Goal: Use online tool/utility

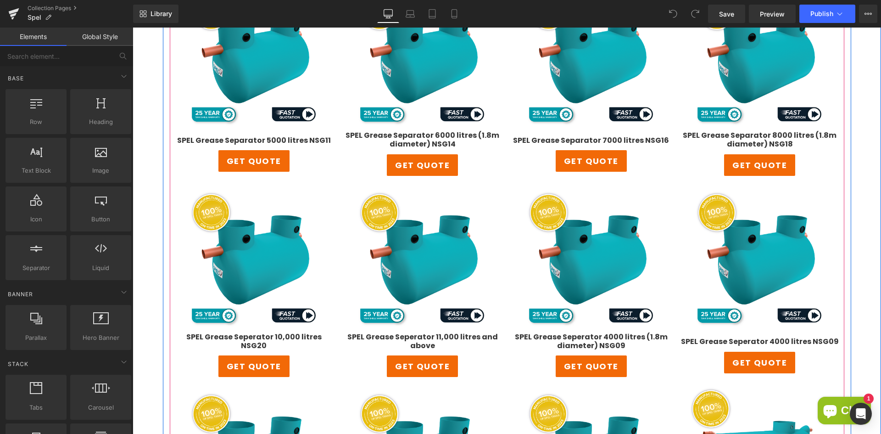
scroll to position [573, 0]
click at [248, 156] on div "get quote (P) View More" at bounding box center [254, 161] width 160 height 22
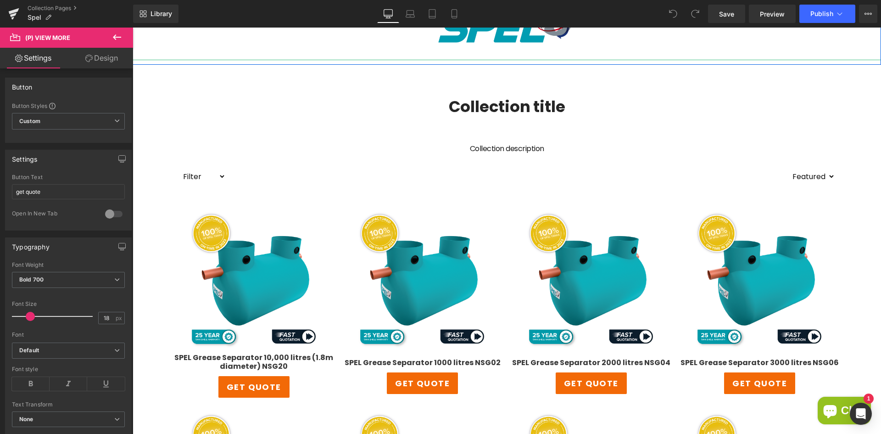
scroll to position [161, 0]
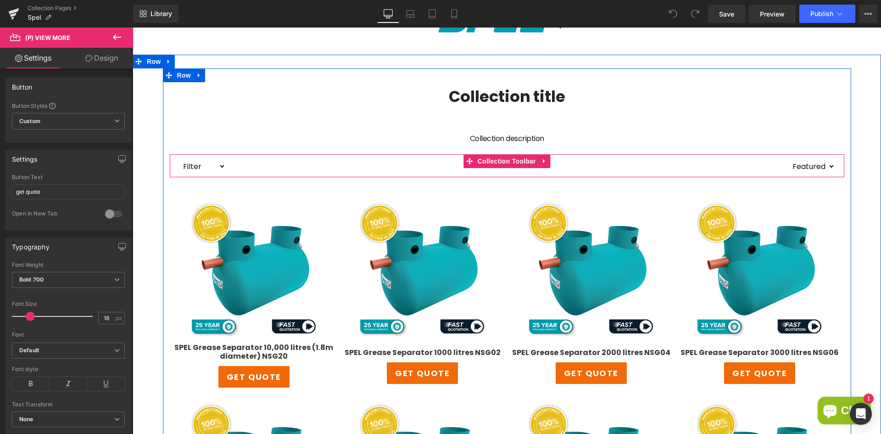
click at [200, 168] on select "Filter Grease Trap Separators Full Retention Washdown & Silt" at bounding box center [202, 166] width 47 height 14
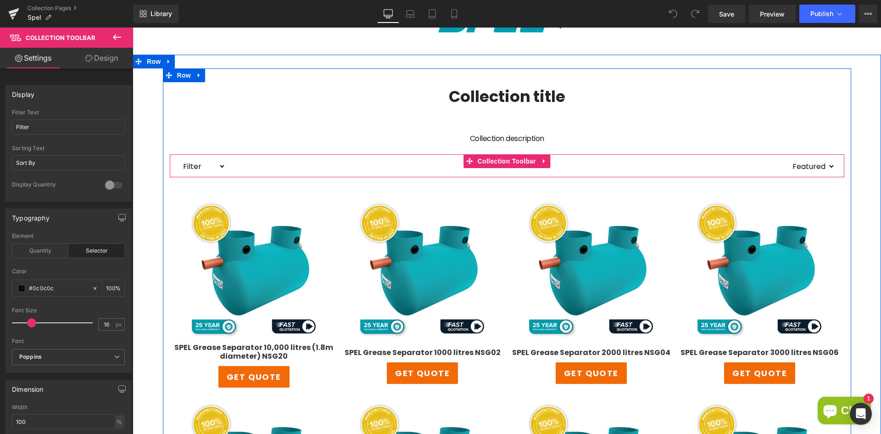
click at [317, 165] on div at bounding box center [507, 165] width 562 height 23
click at [543, 161] on icon at bounding box center [544, 161] width 2 height 4
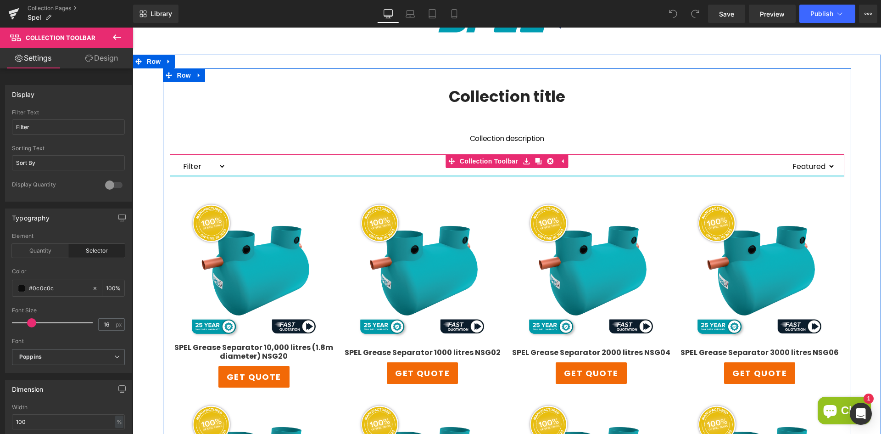
click at [231, 175] on div at bounding box center [507, 176] width 674 height 2
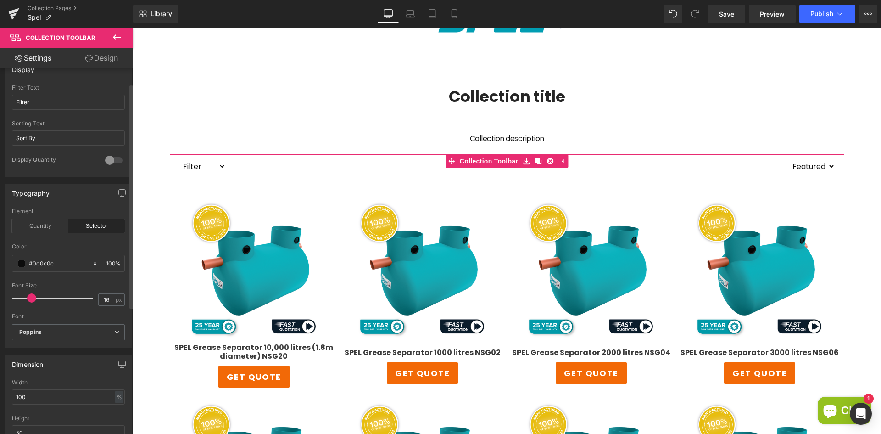
scroll to position [46, 0]
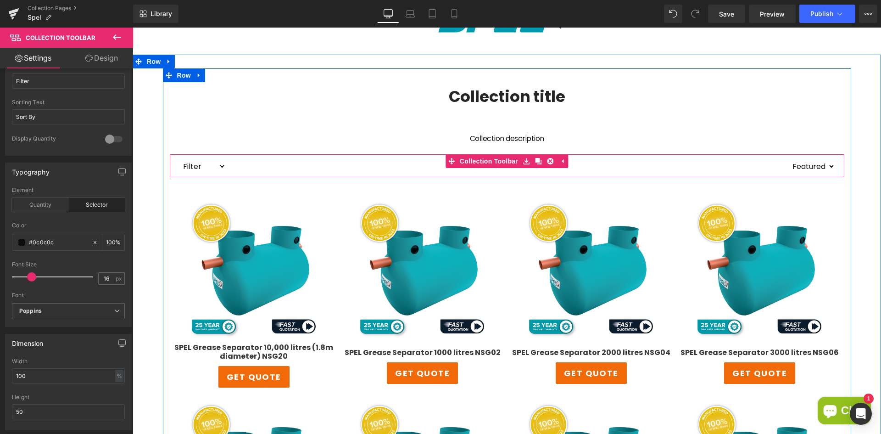
click at [291, 171] on div at bounding box center [507, 165] width 562 height 23
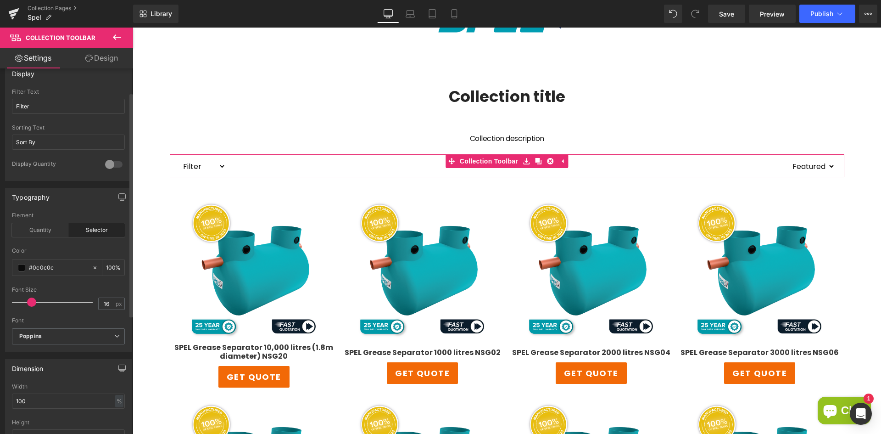
scroll to position [0, 0]
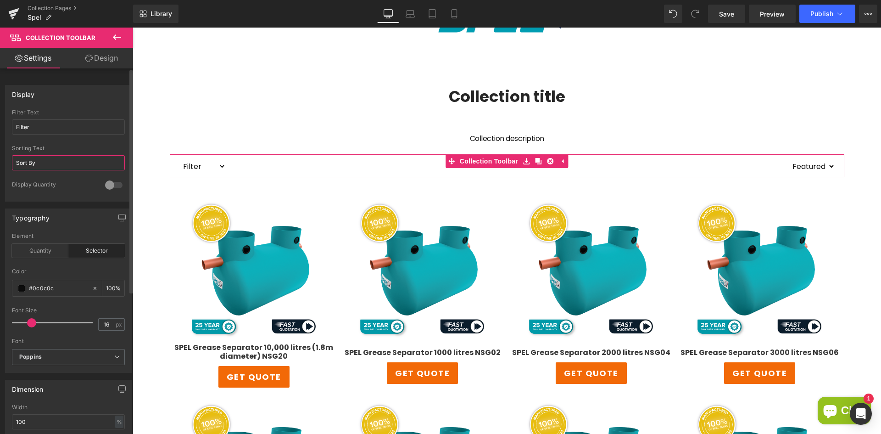
click at [78, 157] on input "Sort By" at bounding box center [68, 162] width 113 height 15
click at [88, 136] on div "Filter Text Filter" at bounding box center [68, 127] width 113 height 36
click at [99, 61] on link "Design" at bounding box center [101, 58] width 67 height 21
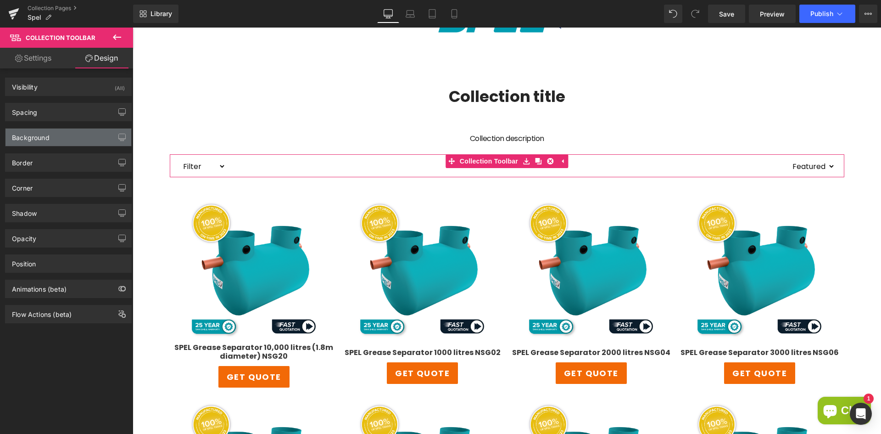
click at [78, 137] on div "Background" at bounding box center [69, 136] width 126 height 17
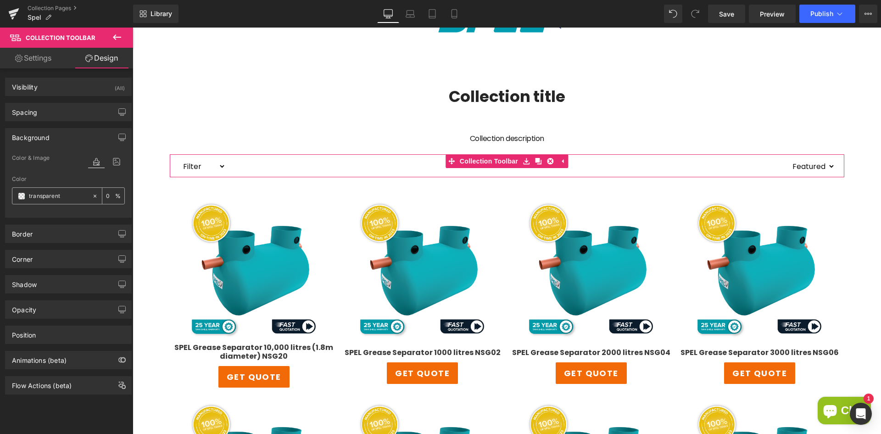
click at [23, 196] on span at bounding box center [21, 195] width 7 height 7
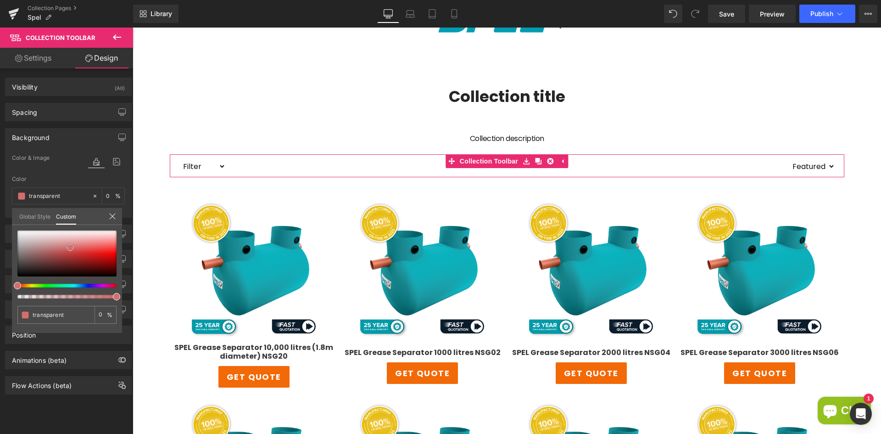
type input "#dc7e7e"
type input "100"
type input "#dc7e7e"
type input "100"
type input "#c76060"
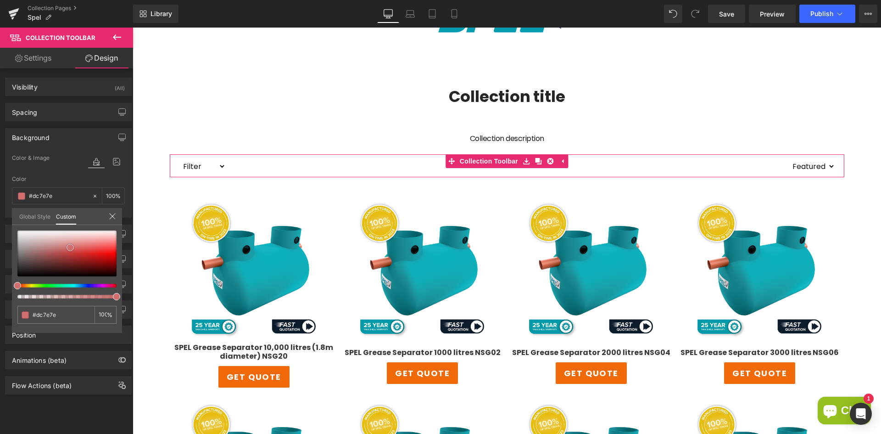
type input "#c76060"
type input "#a14d4d"
type input "#624040"
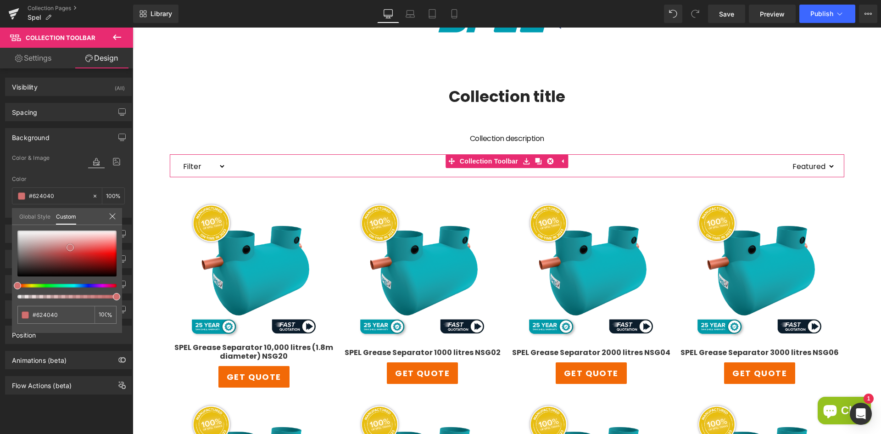
type input "#020202"
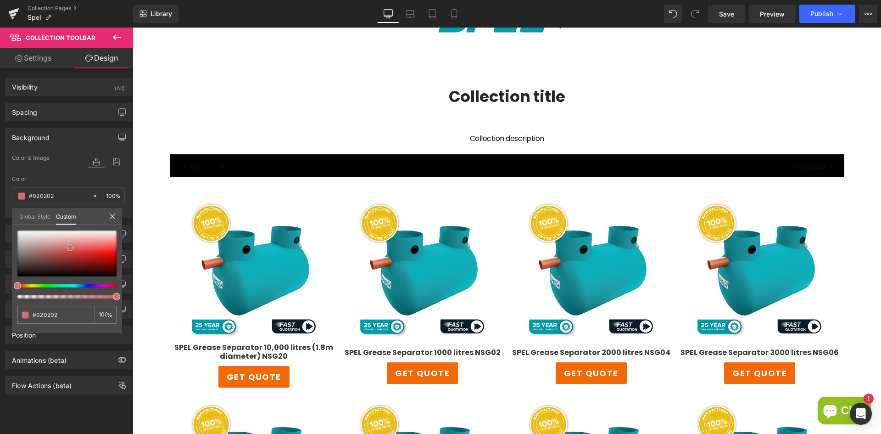
type input "#000000"
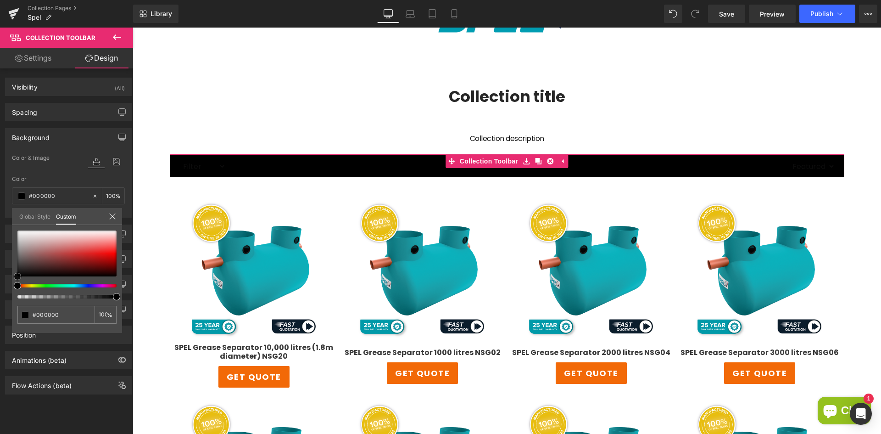
type input "#100d0d"
type input "#2f1c1c"
type input "#482222"
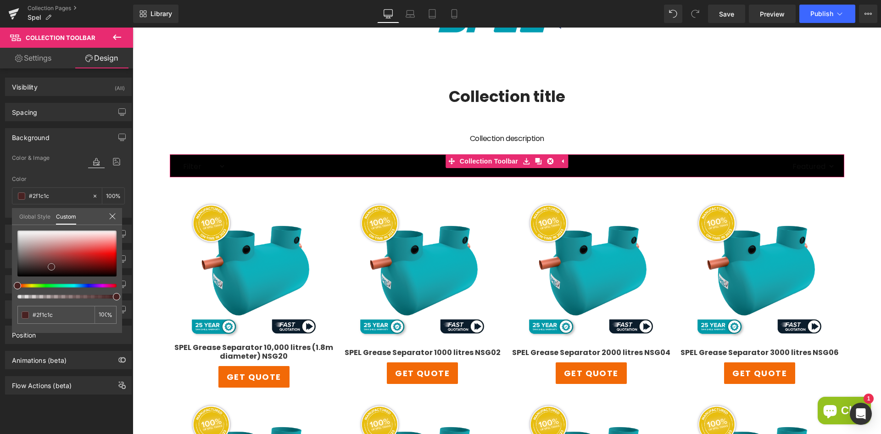
type input "#482222"
type input "#5c2727"
type input "#772b2b"
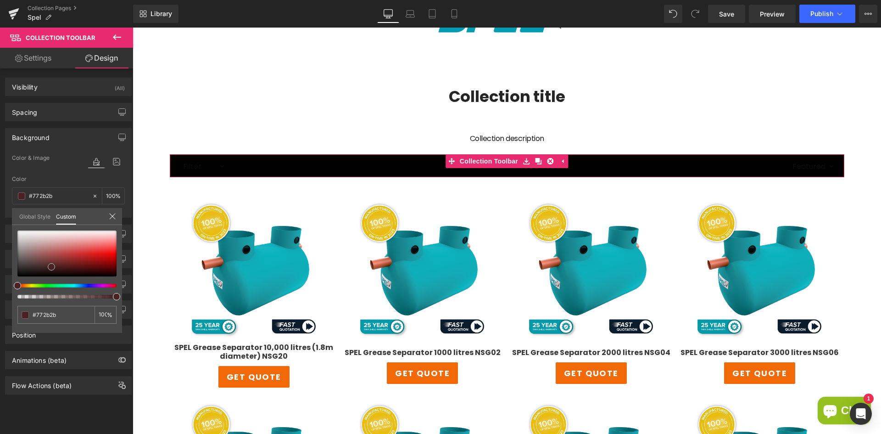
type input "#9a2c2c"
type input "#c22727"
type input "#d82626"
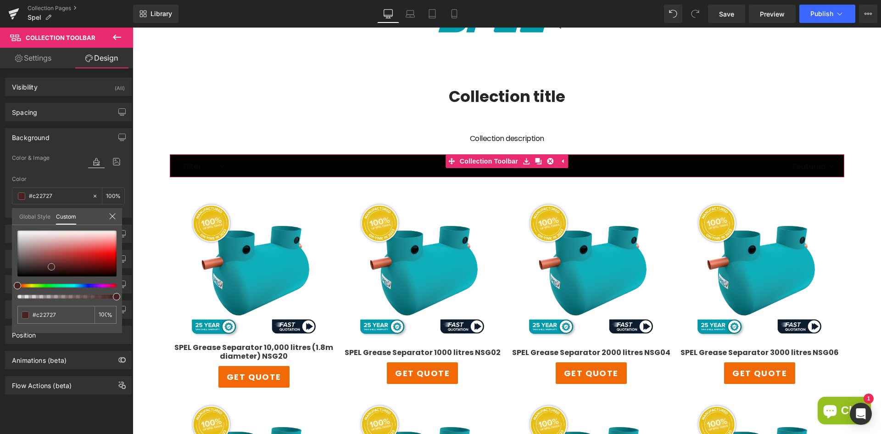
type input "#d82626"
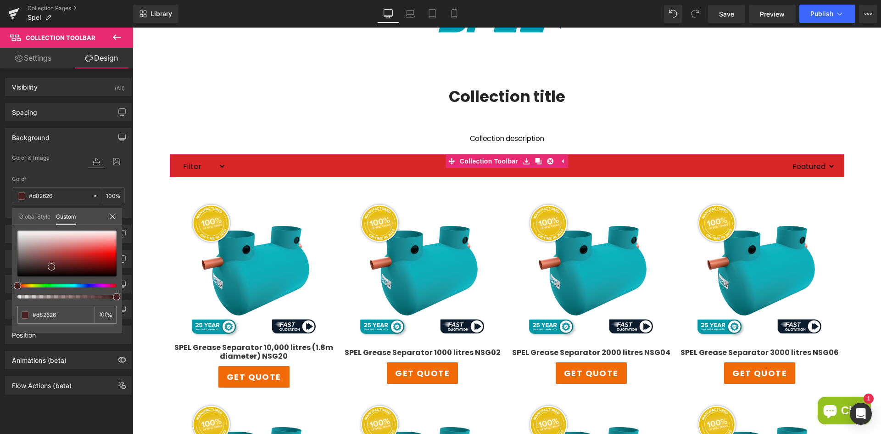
type input "#da2e2e"
type input "#dd3a3a"
type input "#df4747"
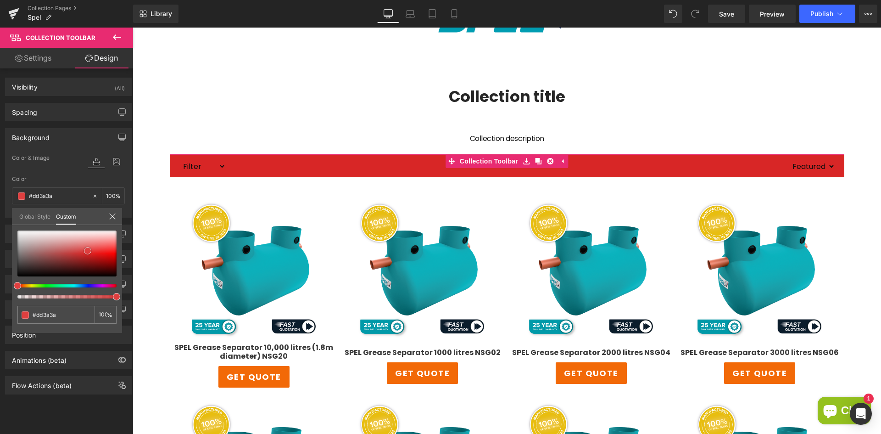
type input "#df4747"
type input "#e66060"
type input "#e66969"
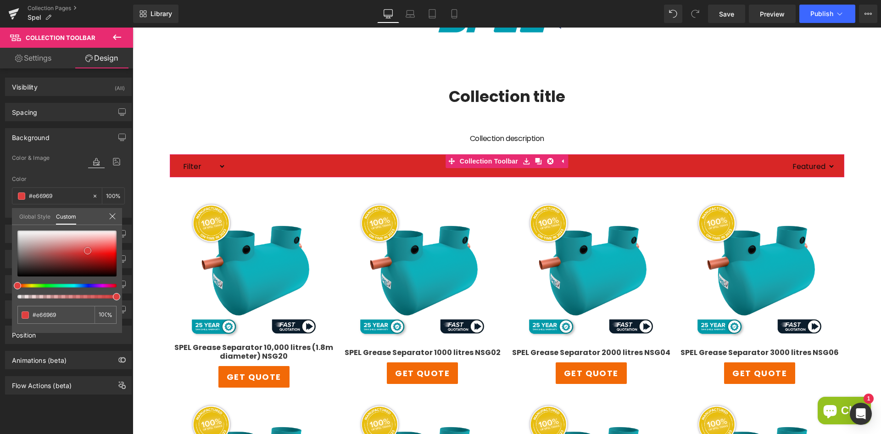
type input "#eb7979"
type input "#ee8a8a"
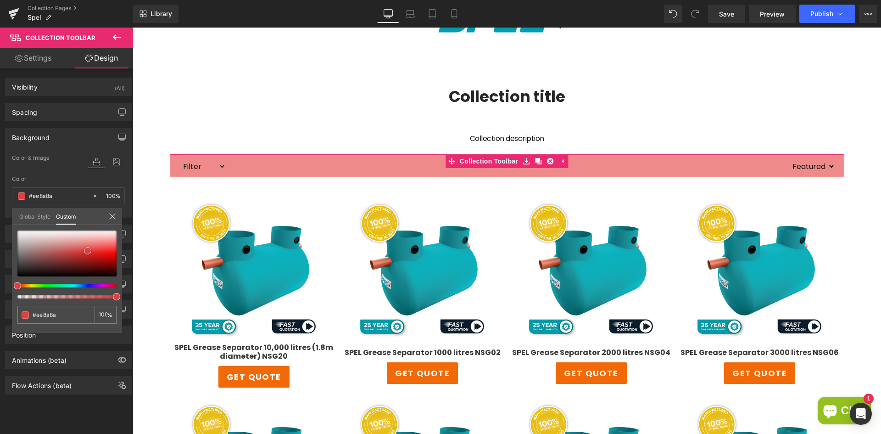
type input "#ef9393"
type input "#f09797"
type input "#f09c9c"
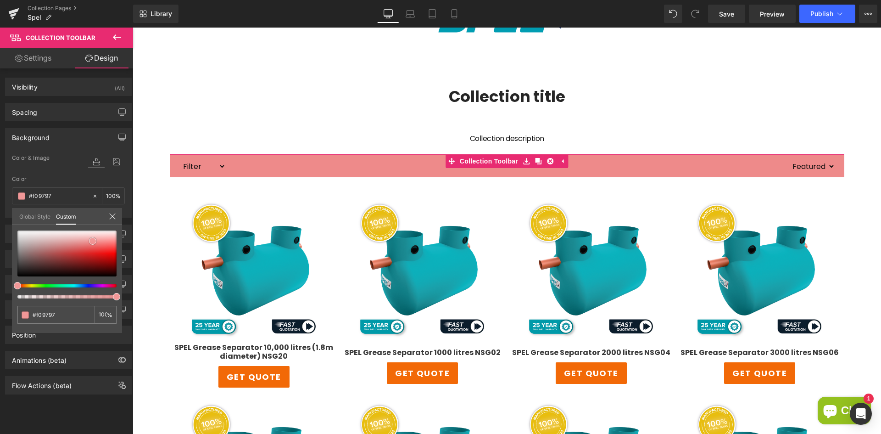
type input "#f09c9c"
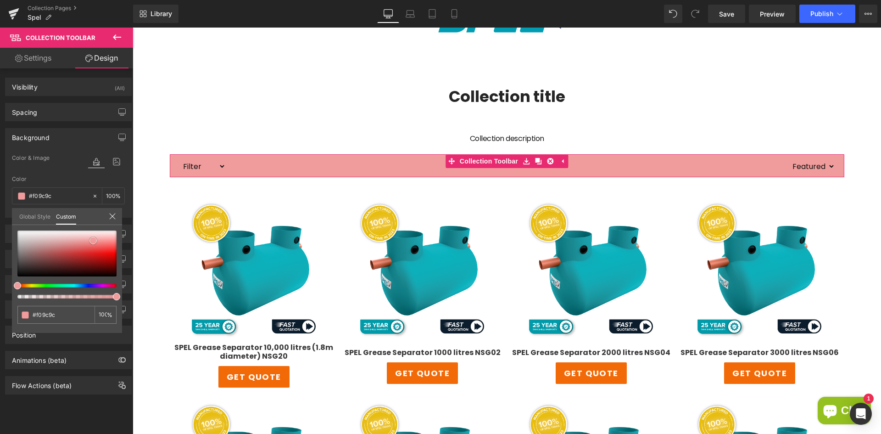
type input "#eba2a2"
type input "#e6acac"
type input "#e2baba"
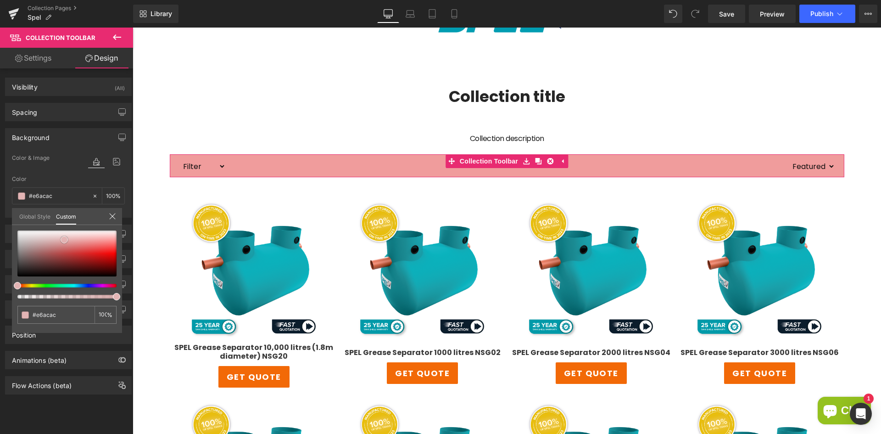
type input "#e2baba"
type input "#e1c6c6"
type input "#e5d6d6"
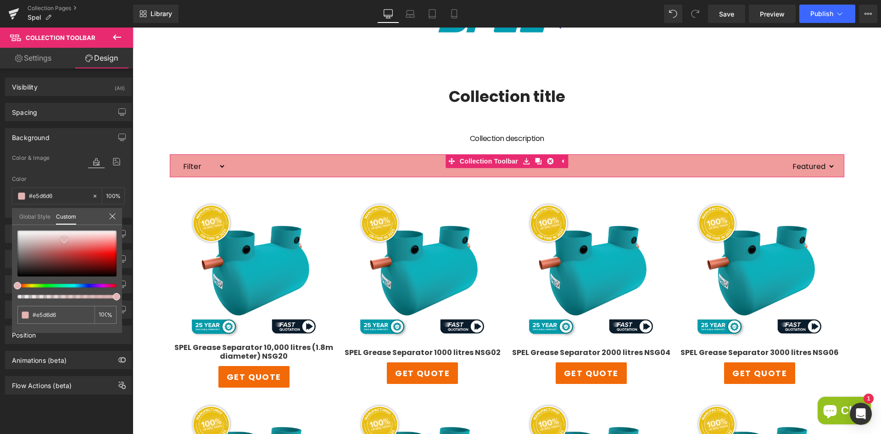
type input "#e9e1e1"
type input "#efeaea"
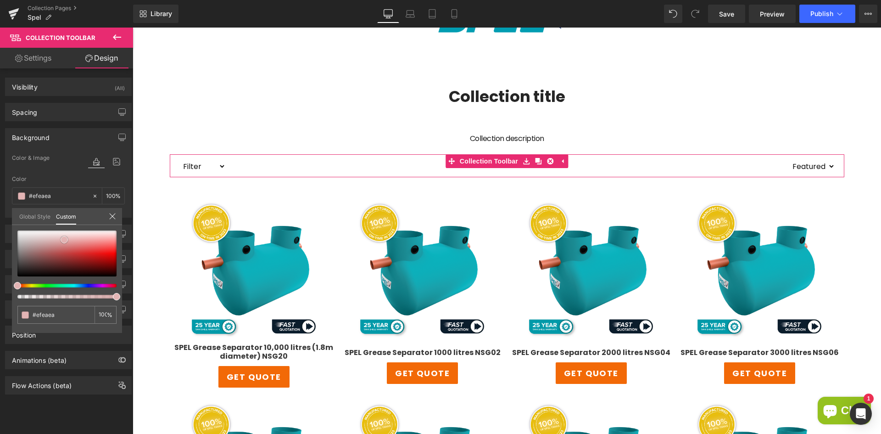
type input "#ffffff"
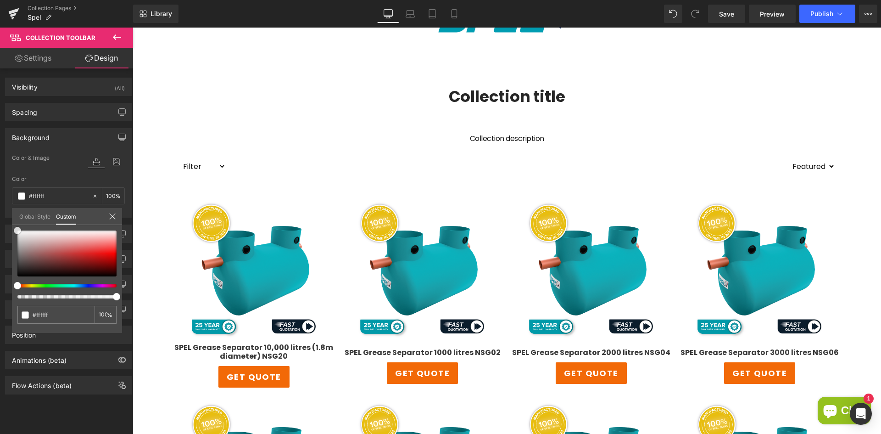
drag, startPoint x: 70, startPoint y: 247, endPoint x: -7, endPoint y: 216, distance: 83.1
click at [0, 216] on html "You are previewing how the will restyle your page. You can not edit Elements in…" at bounding box center [440, 217] width 881 height 434
